Goal: Check status: Check status

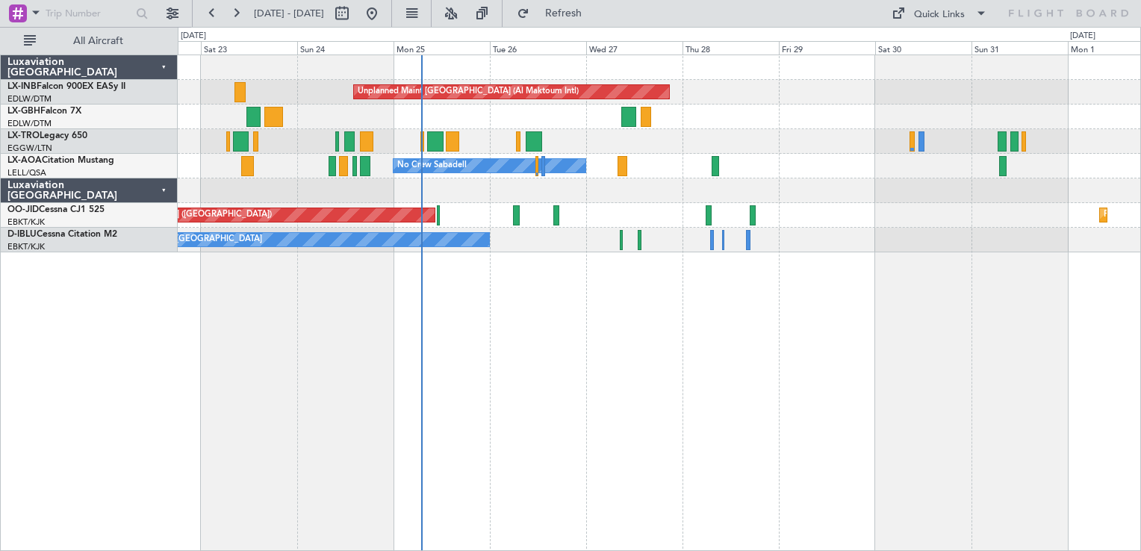
click at [645, 464] on div "Unplanned Maint Dubai (Al Maktoum Intl) Planned Maint Nice (Côte d'Azur Airport…" at bounding box center [660, 303] width 964 height 497
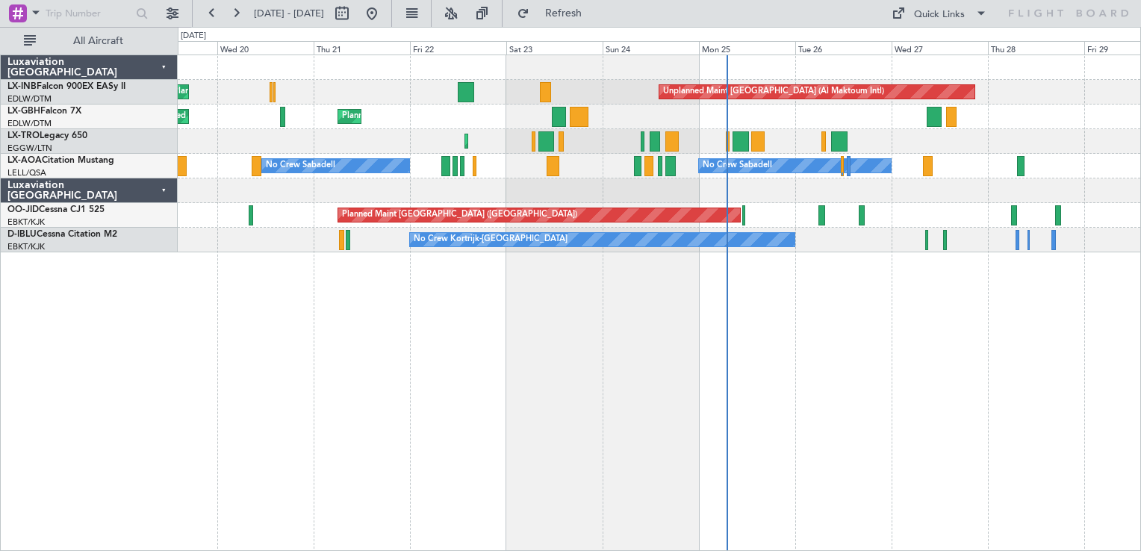
click at [857, 348] on div "Unplanned Maint Dubai (Al Maktoum Intl) Planned Maint Geneva (Cointrin) Planned…" at bounding box center [660, 303] width 964 height 497
click at [96, 232] on link "D-IBLU Cessna Citation M2" at bounding box center [62, 234] width 110 height 9
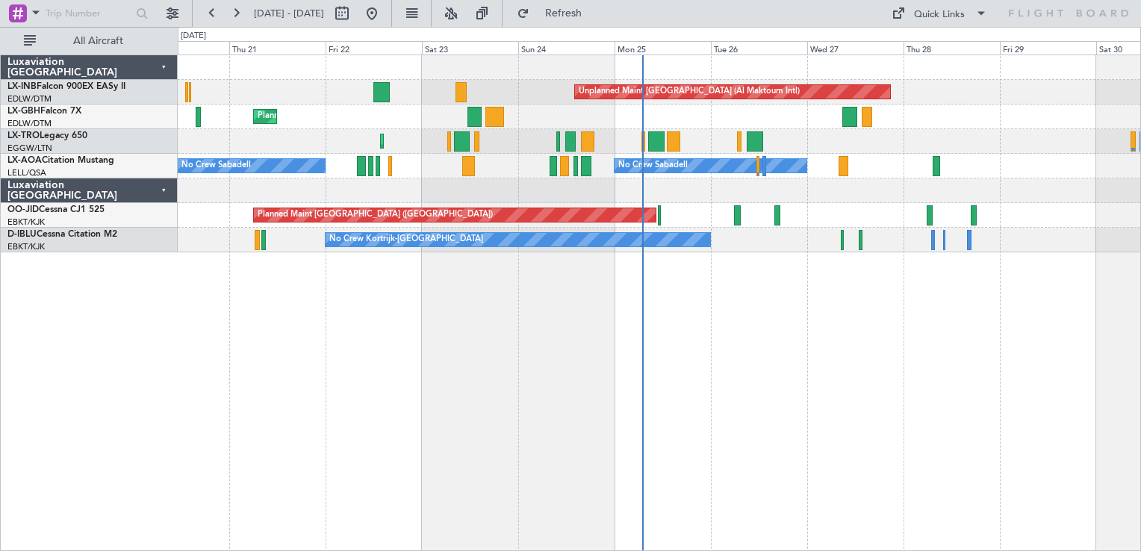
click at [840, 417] on div "Unplanned Maint [GEOGRAPHIC_DATA] (Al Maktoum Intl) Planned Maint Geneva ([GEOG…" at bounding box center [660, 303] width 964 height 497
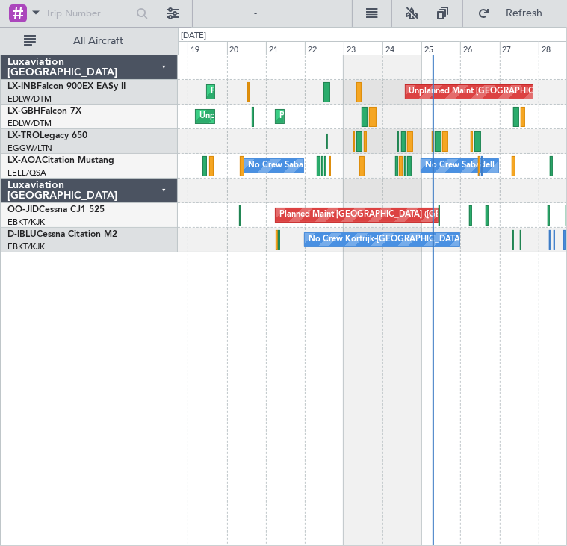
click at [516, 308] on div "Unplanned Maint Dubai (Al Maktoum Intl) Planned Maint Geneva (Cointrin) Planned…" at bounding box center [373, 300] width 390 height 491
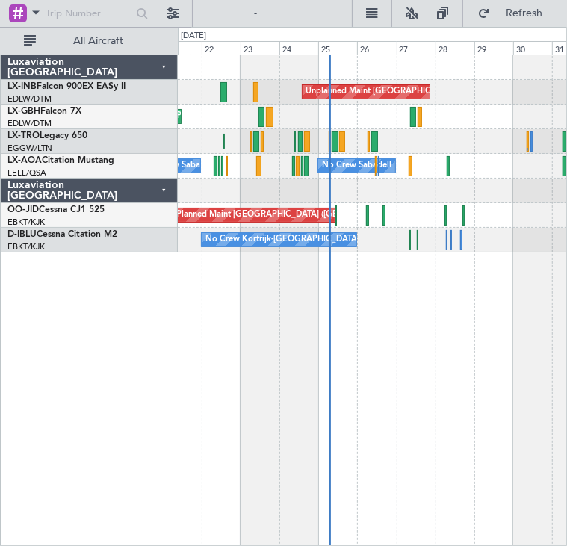
click at [388, 400] on div "Unplanned Maint [GEOGRAPHIC_DATA] (Al Maktoum Intl) Planned Maint Geneva ([GEOG…" at bounding box center [373, 300] width 390 height 491
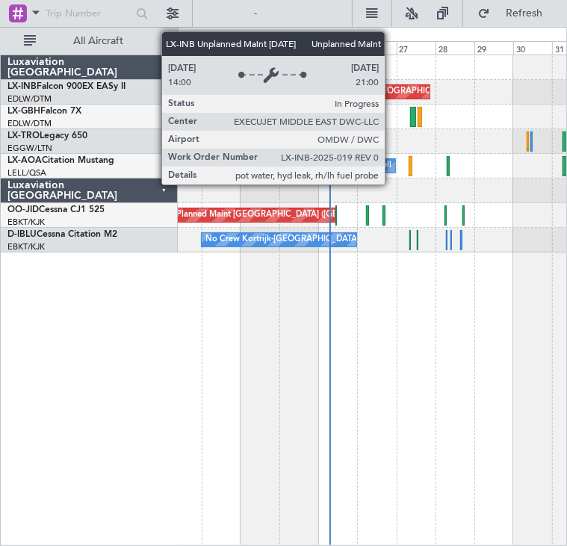
click at [391, 93] on div "Unplanned Maint [GEOGRAPHIC_DATA] (Al Maktoum Intl)" at bounding box center [416, 92] width 221 height 22
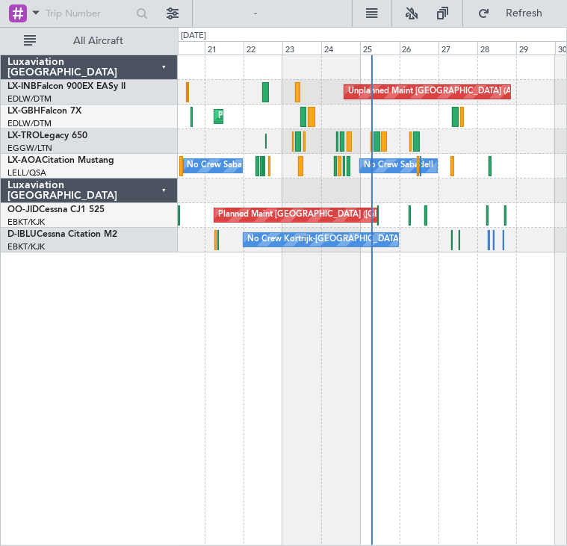
click at [436, 331] on div "Unplanned Maint [GEOGRAPHIC_DATA] (Al Maktoum Intl) Planned Maint Geneva ([GEOG…" at bounding box center [373, 300] width 390 height 491
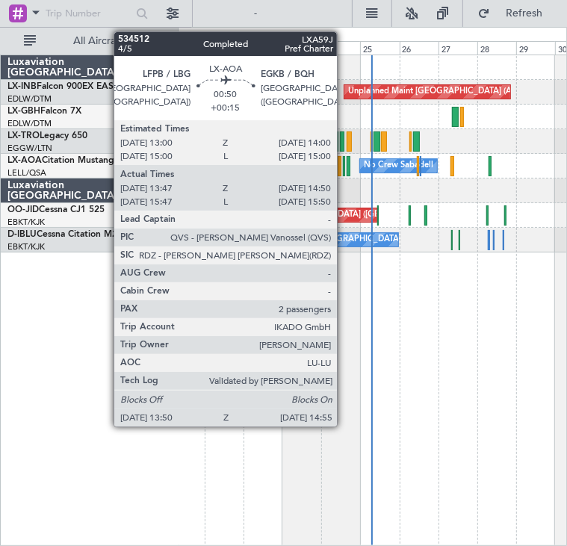
click at [344, 170] on div at bounding box center [344, 166] width 2 height 20
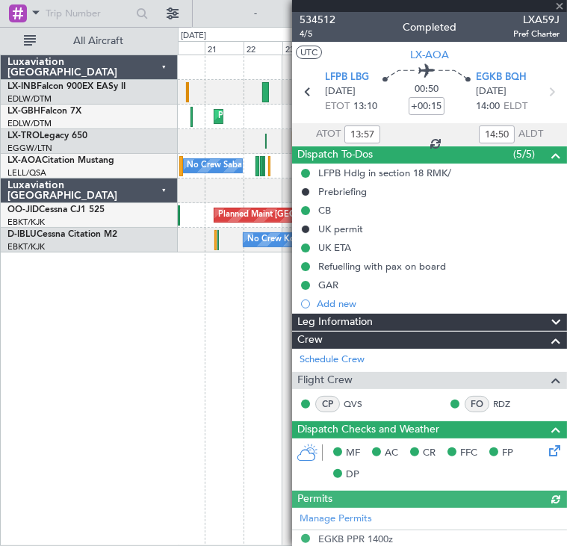
scroll to position [317, 0]
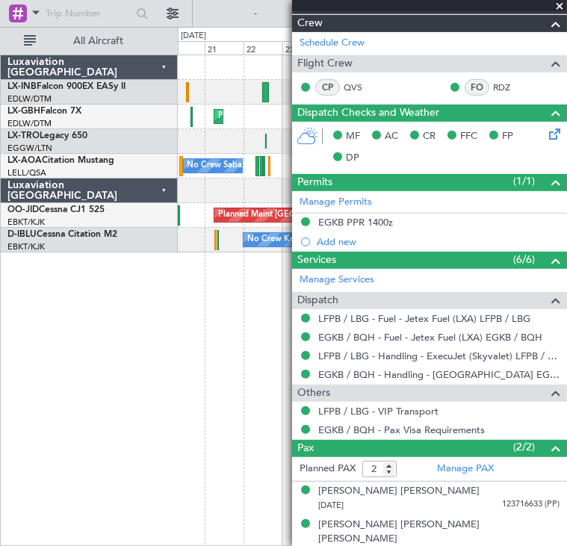
click at [559, 7] on span at bounding box center [559, 6] width 15 height 13
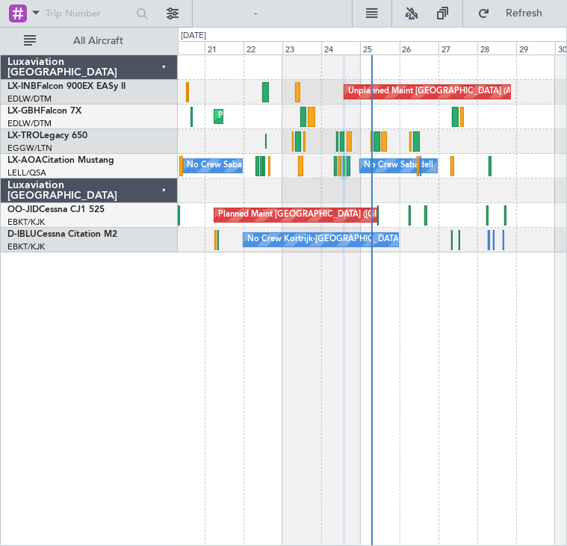
type input "0"
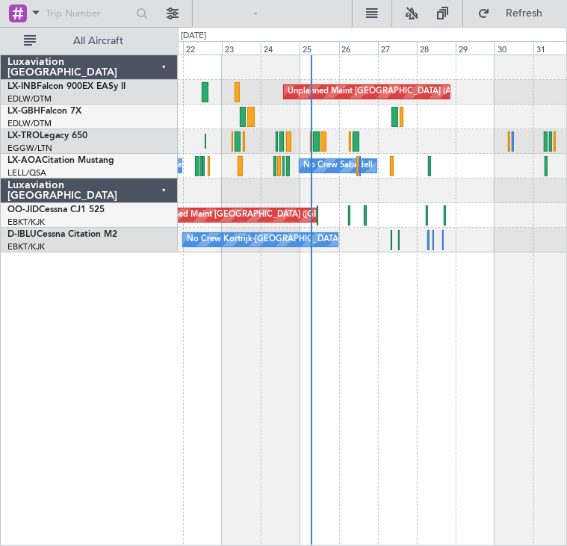
click at [347, 116] on div "Planned Maint Nice ([GEOGRAPHIC_DATA]) Unplanned Maint [GEOGRAPHIC_DATA] ([GEOG…" at bounding box center [372, 117] width 389 height 25
